Goal: Task Accomplishment & Management: Use online tool/utility

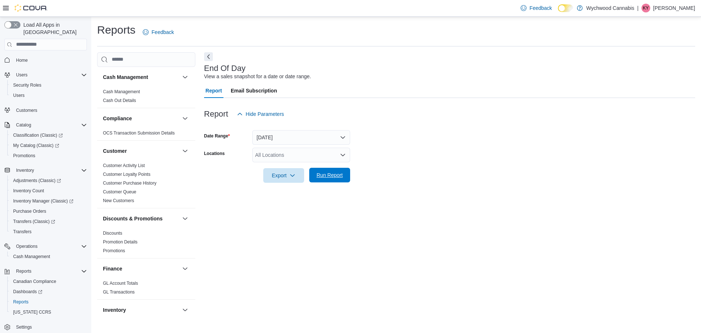
click at [333, 174] on span "Run Report" at bounding box center [330, 174] width 26 height 7
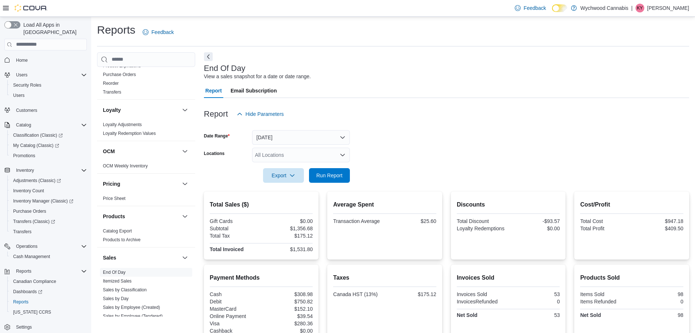
scroll to position [365, 0]
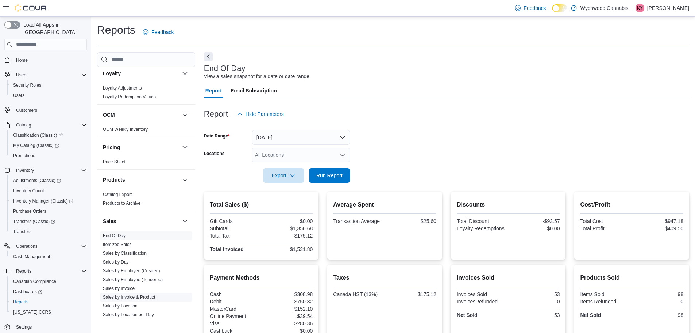
click at [146, 296] on link "Sales by Invoice & Product" at bounding box center [129, 296] width 52 height 5
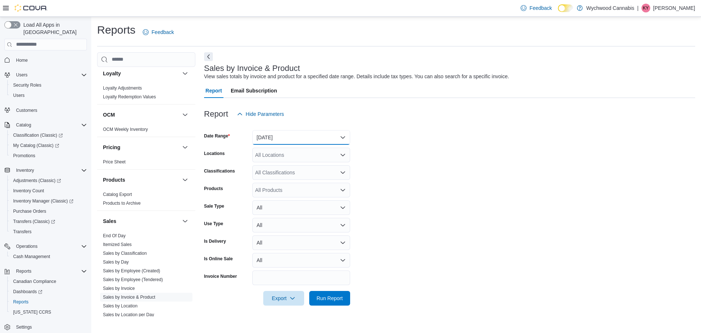
click at [282, 132] on button "[DATE]" at bounding box center [301, 137] width 98 height 15
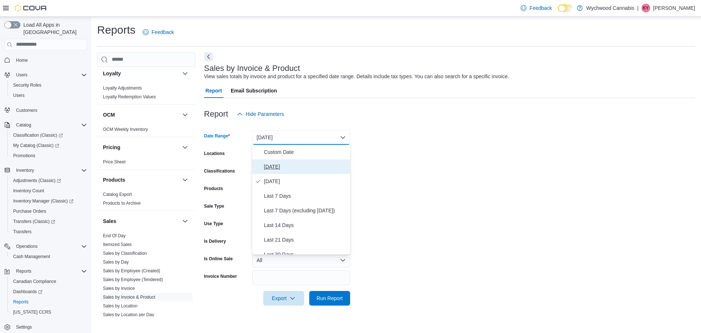
click at [276, 161] on button "[DATE]" at bounding box center [301, 166] width 98 height 15
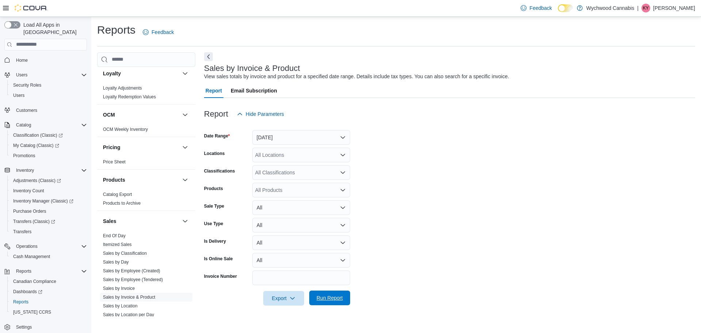
click at [342, 293] on span "Run Report" at bounding box center [330, 297] width 32 height 15
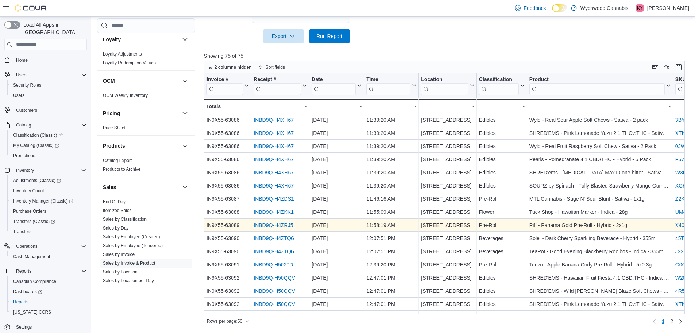
scroll to position [110, 0]
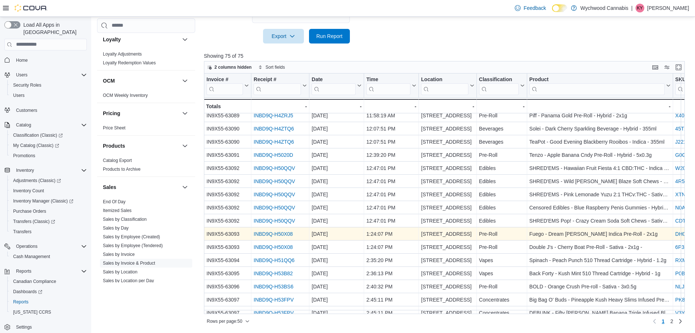
click at [264, 235] on link "INBD9Q-H50X08" at bounding box center [273, 234] width 39 height 6
click at [270, 235] on link "INBD9Q-H50X08" at bounding box center [273, 234] width 39 height 6
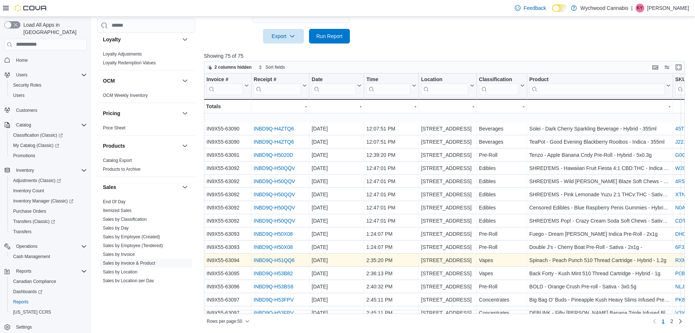
scroll to position [146, 0]
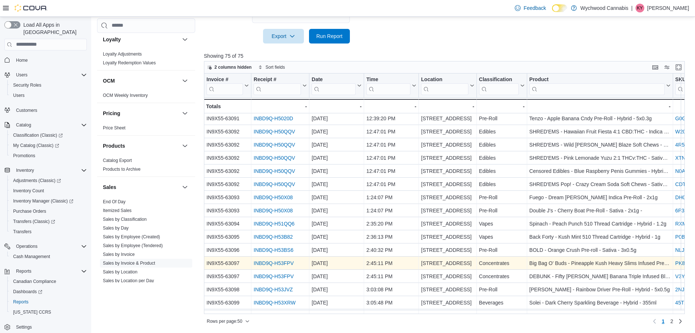
click at [270, 262] on link "INBD9Q-H53FPV" at bounding box center [274, 263] width 40 height 6
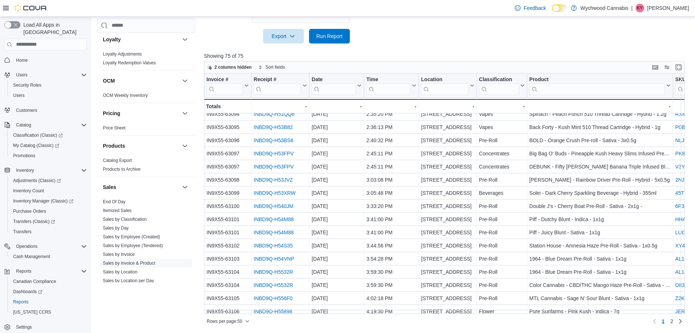
scroll to position [292, 0]
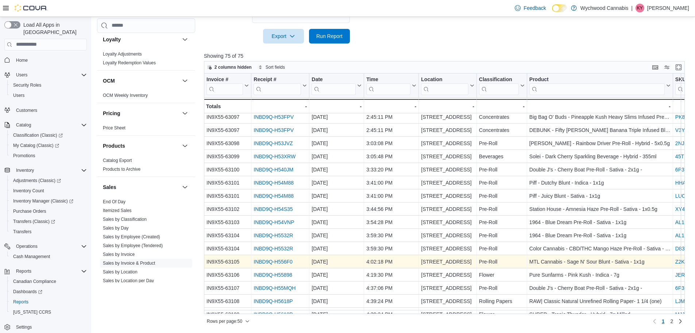
click at [279, 261] on link "INBD9Q-H556F0" at bounding box center [273, 261] width 39 height 6
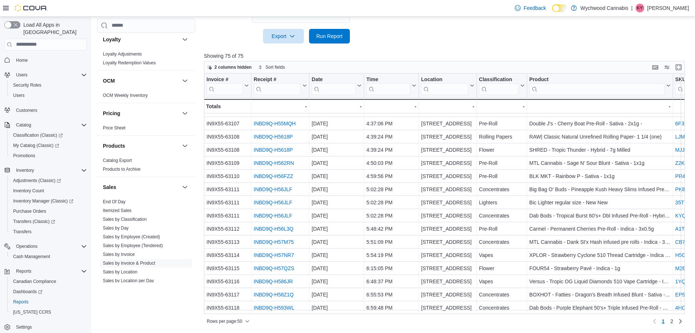
scroll to position [460, 0]
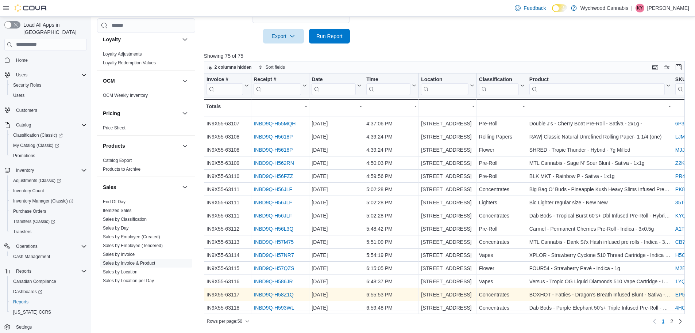
click at [283, 291] on link "INBD9Q-H58Z1Q" at bounding box center [274, 294] width 40 height 6
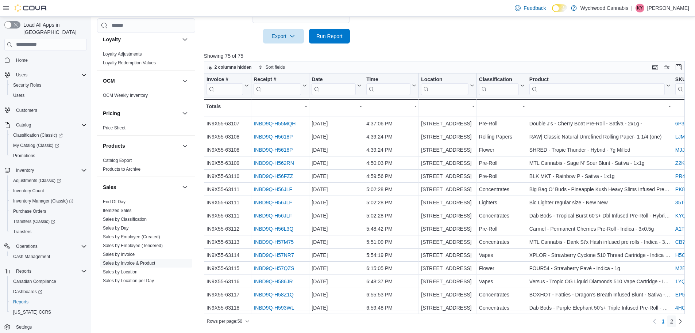
click at [674, 323] on link "2" at bounding box center [672, 321] width 9 height 12
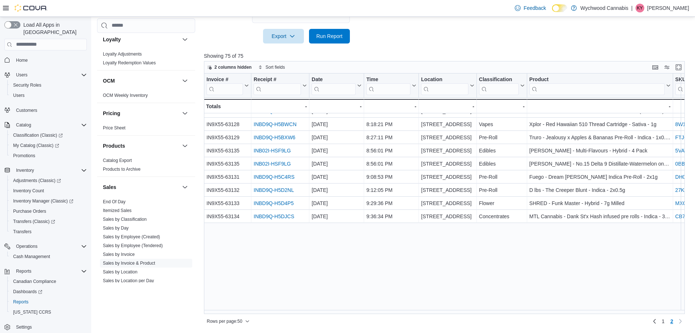
scroll to position [0, 0]
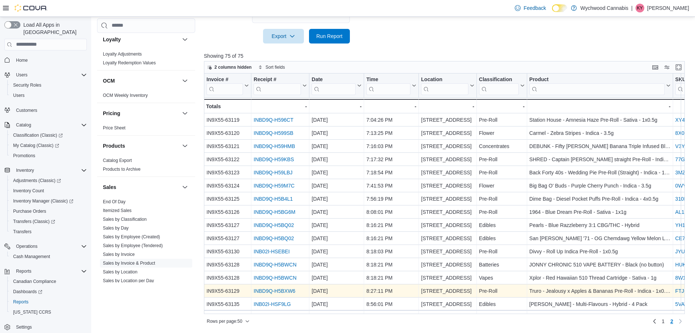
click at [278, 289] on link "INBD9Q-H5BXW6" at bounding box center [275, 291] width 42 height 6
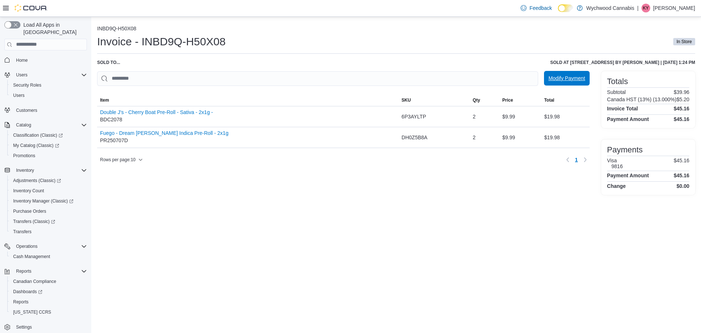
click at [550, 78] on span "Modify Payment" at bounding box center [566, 77] width 37 height 7
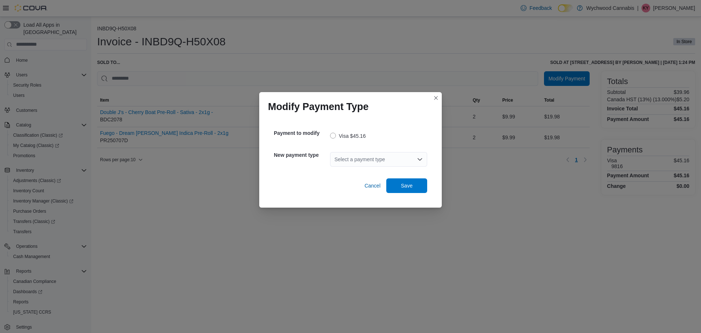
click at [393, 161] on div "Select a payment type" at bounding box center [378, 159] width 97 height 15
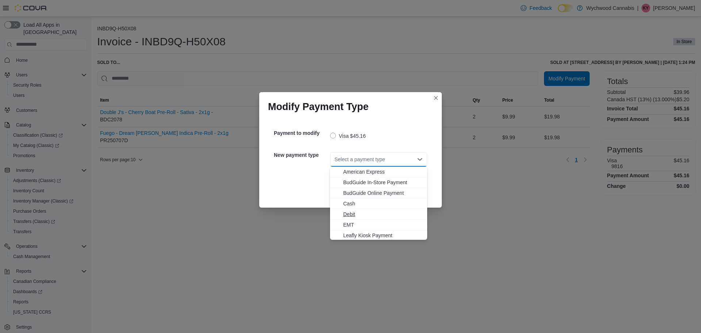
click at [374, 210] on span "Debit" at bounding box center [383, 213] width 80 height 7
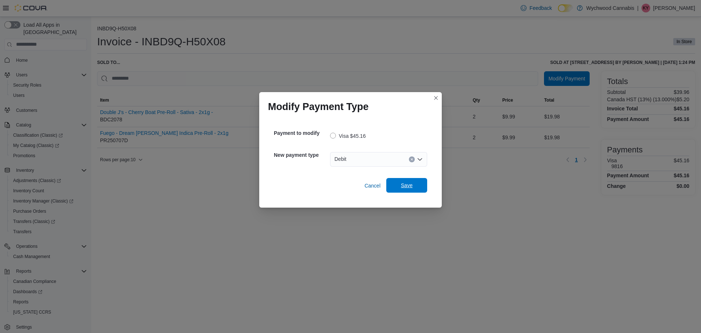
click at [415, 187] on span "Save" at bounding box center [407, 185] width 32 height 15
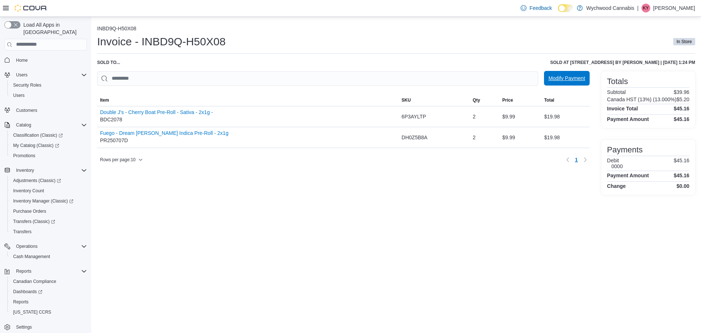
click at [580, 85] on span "Modify Payment" at bounding box center [566, 78] width 37 height 15
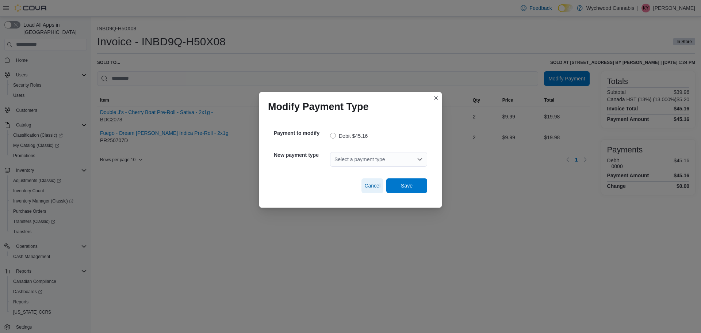
click at [375, 185] on span "Cancel" at bounding box center [372, 185] width 16 height 7
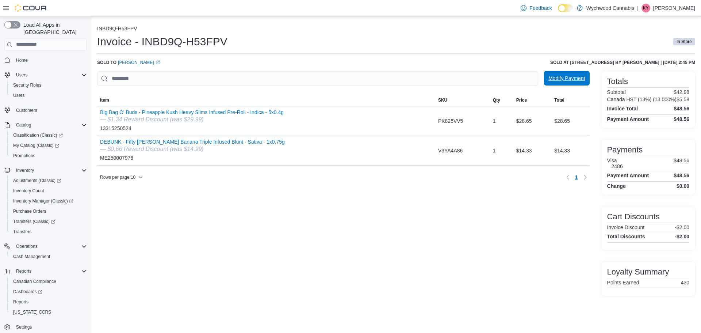
click at [563, 82] on span "Modify Payment" at bounding box center [566, 77] width 37 height 7
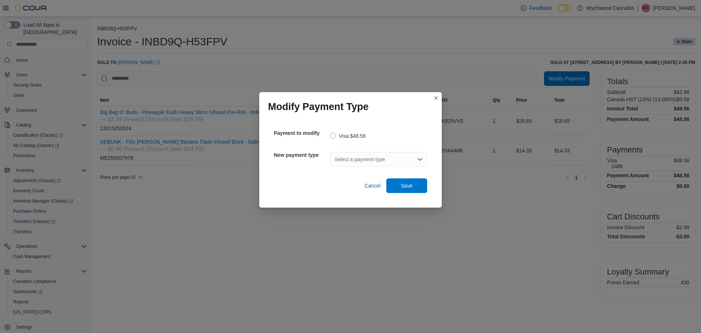
click at [365, 165] on div "Select a payment type" at bounding box center [378, 159] width 97 height 15
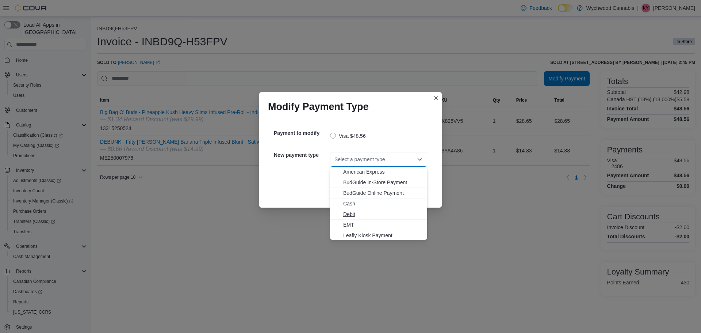
click at [375, 210] on span "Debit" at bounding box center [383, 213] width 80 height 7
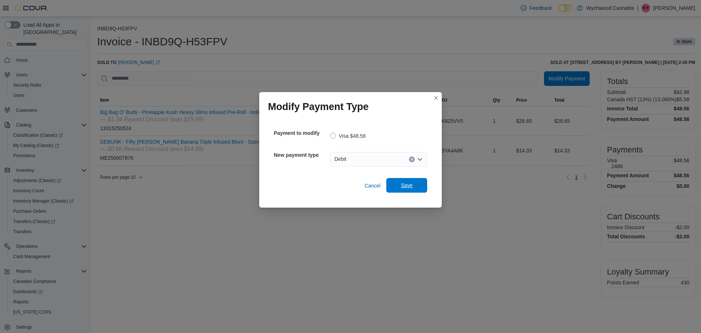
click at [409, 184] on span "Save" at bounding box center [407, 184] width 12 height 7
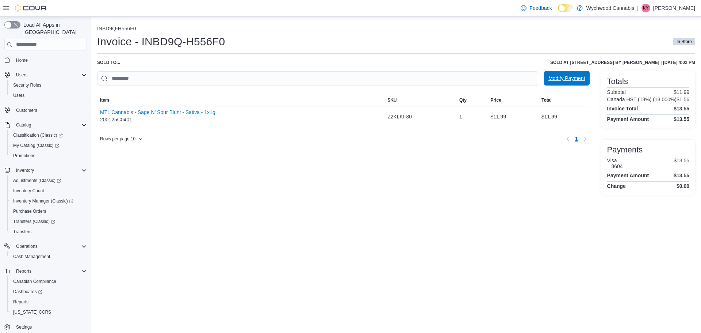
click at [570, 77] on span "Modify Payment" at bounding box center [566, 77] width 37 height 7
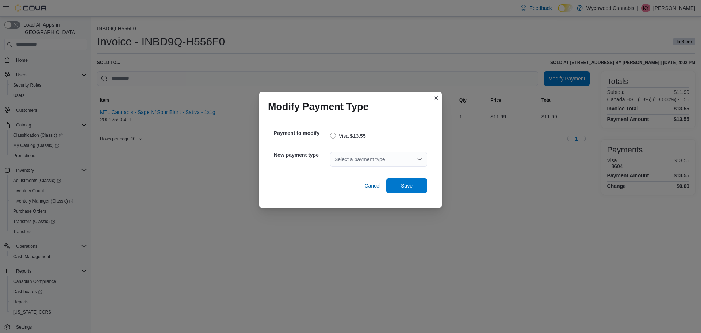
click at [353, 161] on div "Select a payment type" at bounding box center [378, 159] width 97 height 15
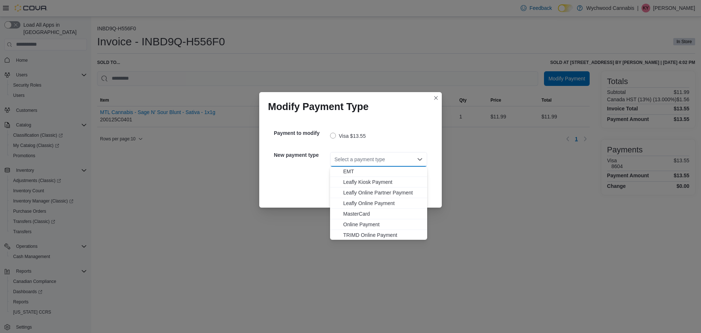
scroll to position [54, 0]
click at [369, 210] on span "MasterCard" at bounding box center [383, 212] width 80 height 7
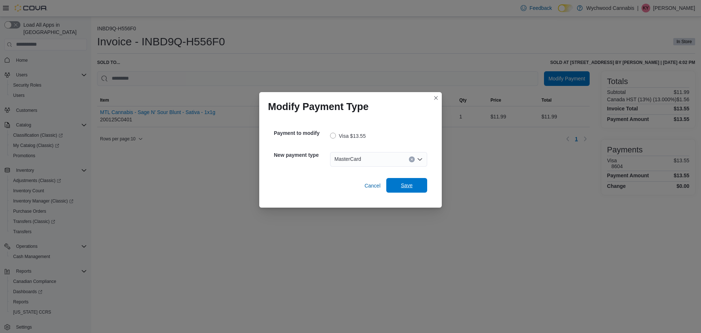
click at [412, 188] on span "Save" at bounding box center [407, 184] width 12 height 7
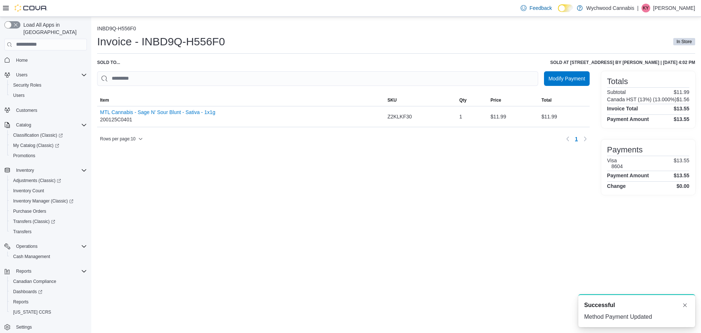
scroll to position [0, 0]
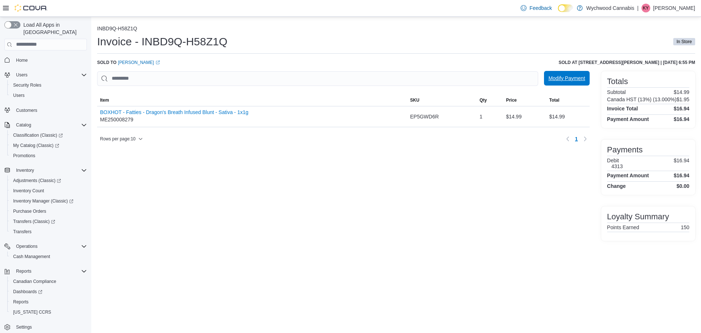
click at [555, 80] on span "Modify Payment" at bounding box center [566, 77] width 37 height 7
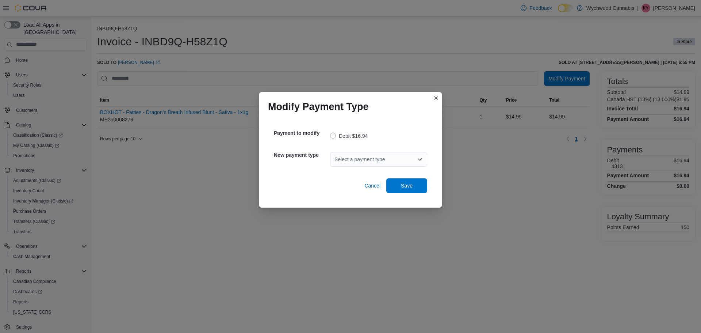
click at [379, 159] on div "Select a payment type" at bounding box center [378, 159] width 97 height 15
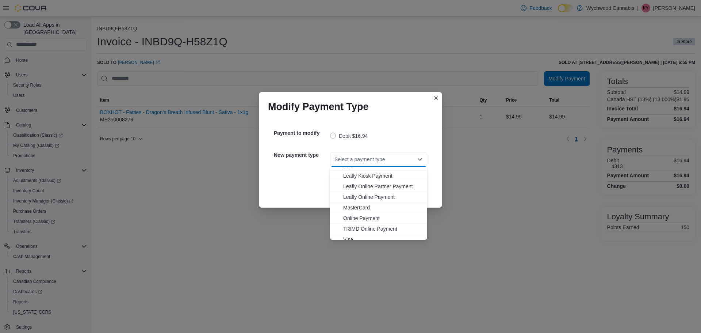
scroll to position [54, 0]
click at [369, 202] on span "MasterCard" at bounding box center [383, 202] width 80 height 7
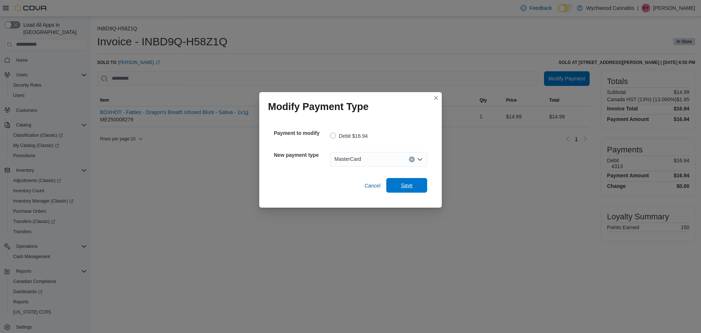
click at [417, 181] on span "Save" at bounding box center [407, 185] width 32 height 15
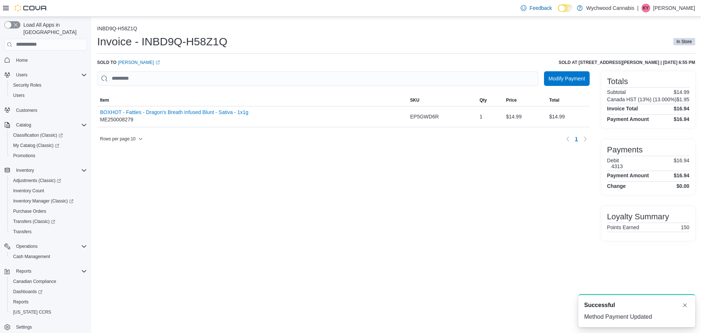
scroll to position [0, 0]
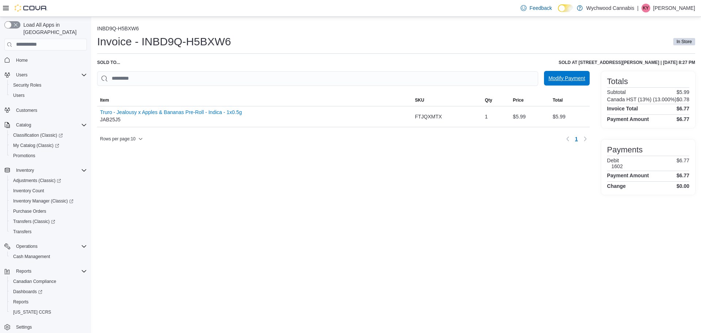
click at [566, 72] on span "Modify Payment" at bounding box center [566, 78] width 37 height 15
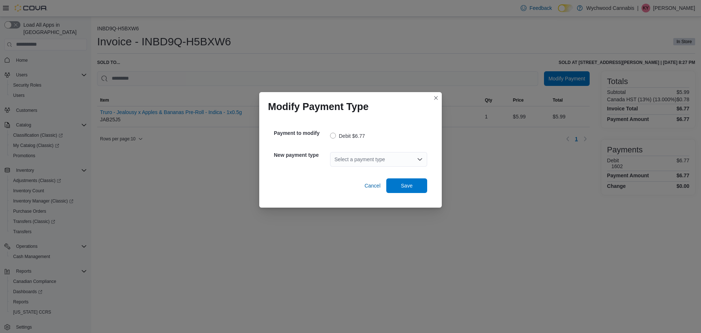
click at [367, 161] on div "Select a payment type" at bounding box center [378, 159] width 97 height 15
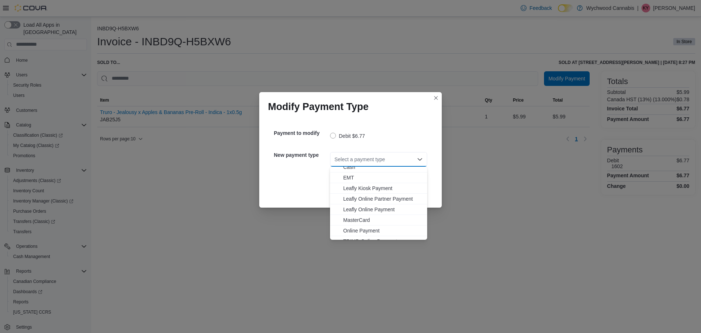
scroll to position [54, 0]
click at [354, 234] on span "Visa" at bounding box center [383, 233] width 80 height 7
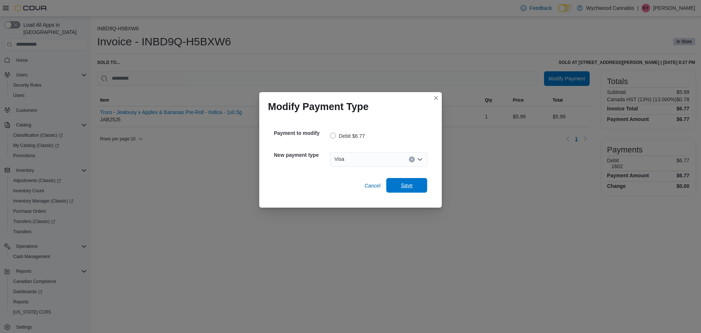
click at [405, 185] on span "Save" at bounding box center [407, 184] width 12 height 7
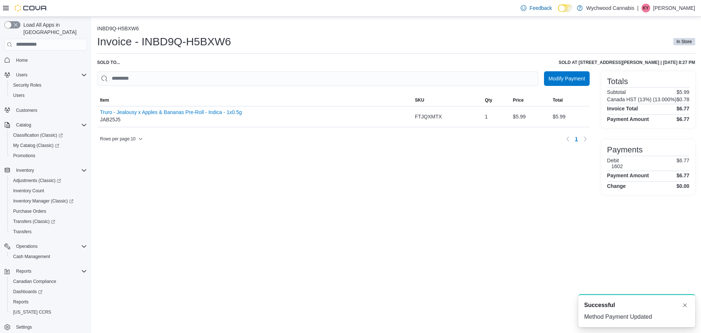
scroll to position [0, 0]
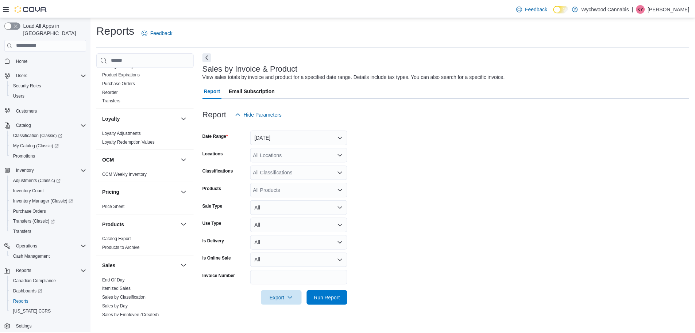
scroll to position [329, 0]
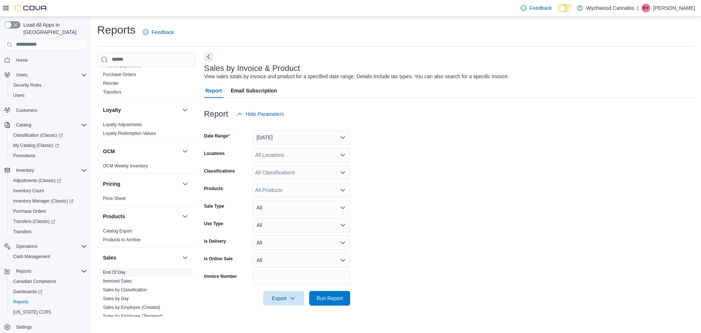
click at [126, 272] on link "End Of Day" at bounding box center [114, 271] width 23 height 5
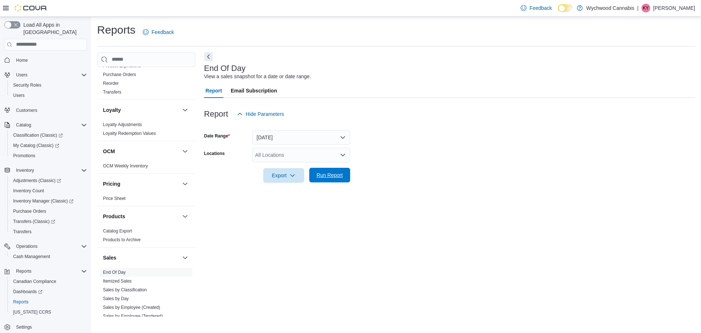
click at [341, 176] on span "Run Report" at bounding box center [330, 174] width 26 height 7
